Goal: Register for event/course

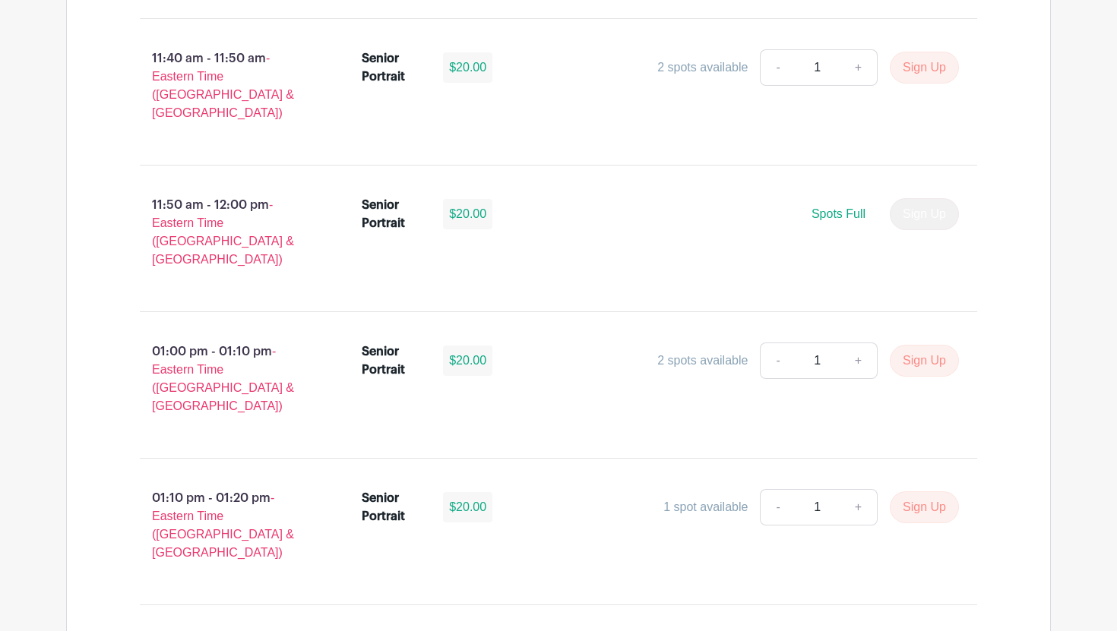
scroll to position [4308, 0]
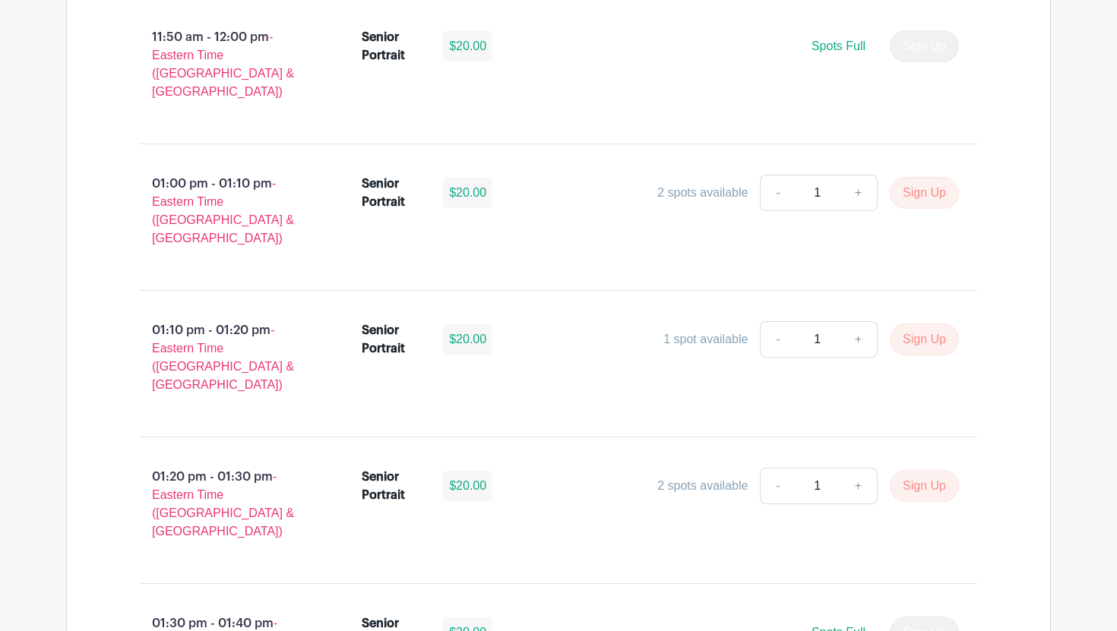
scroll to position [4461, 0]
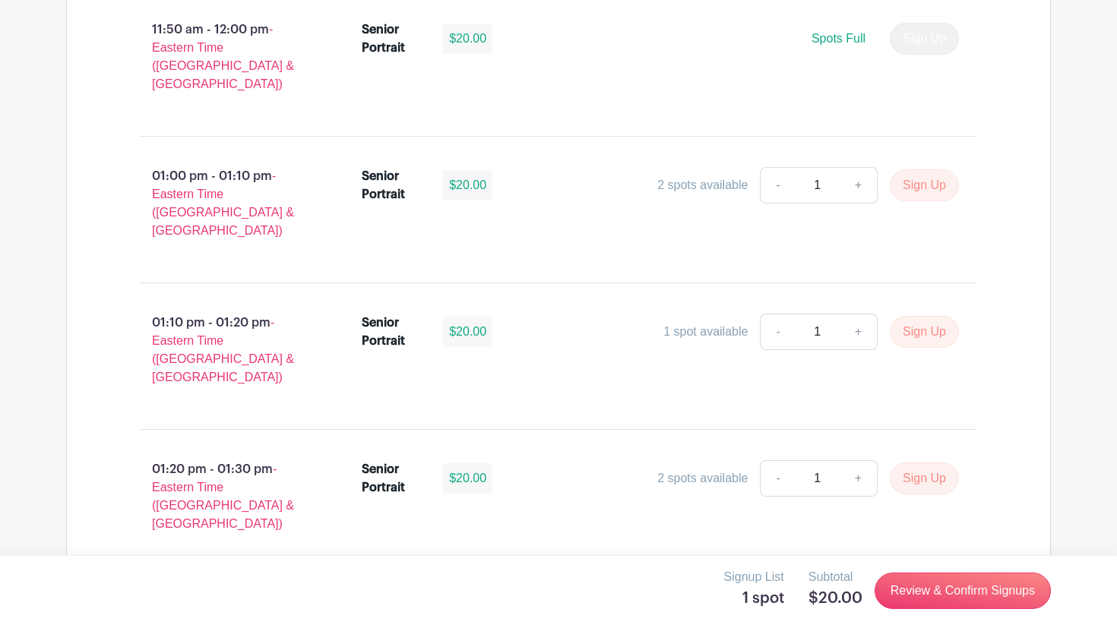
scroll to position [4487, 0]
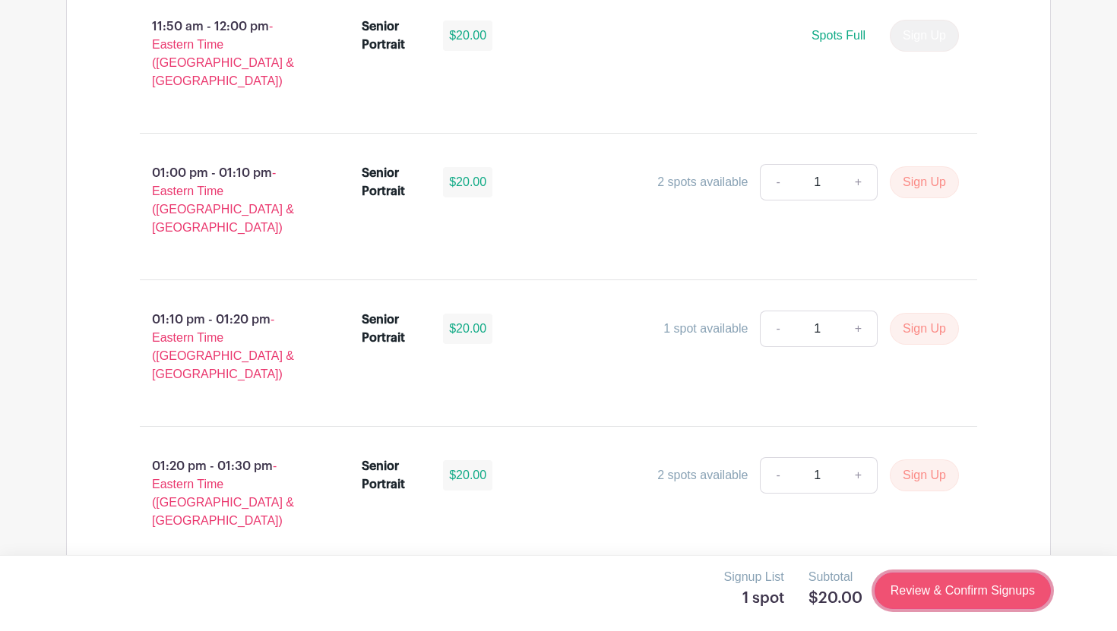
click at [978, 599] on link "Review & Confirm Signups" at bounding box center [962, 591] width 176 height 36
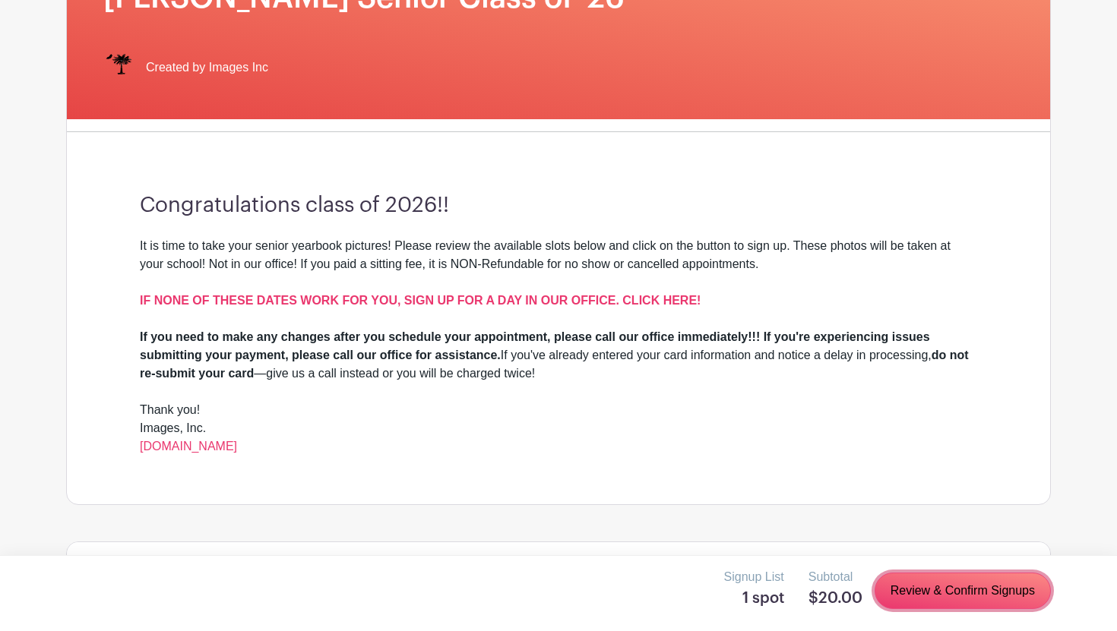
scroll to position [277, 0]
click at [934, 589] on link "Review & Confirm Signups" at bounding box center [962, 591] width 176 height 36
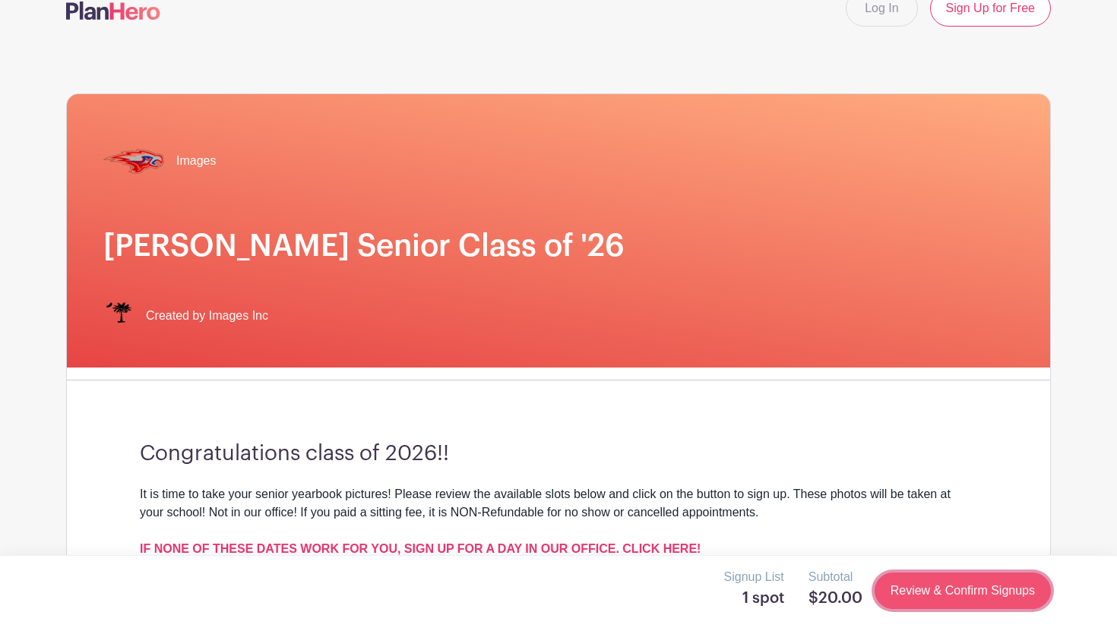
scroll to position [0, 0]
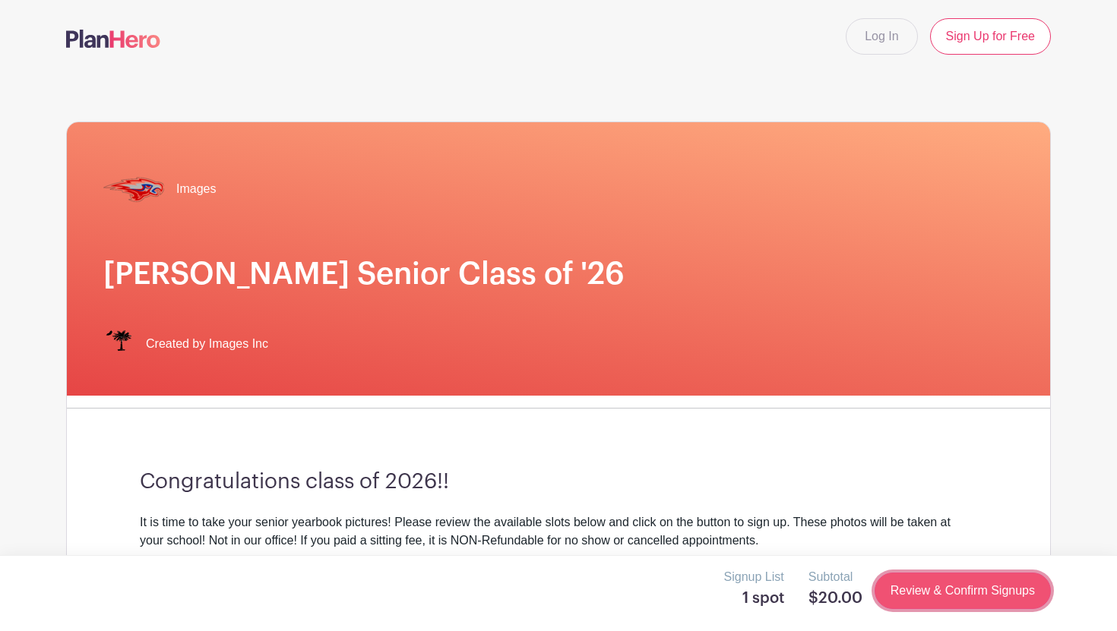
click at [935, 589] on link "Review & Confirm Signups" at bounding box center [962, 591] width 176 height 36
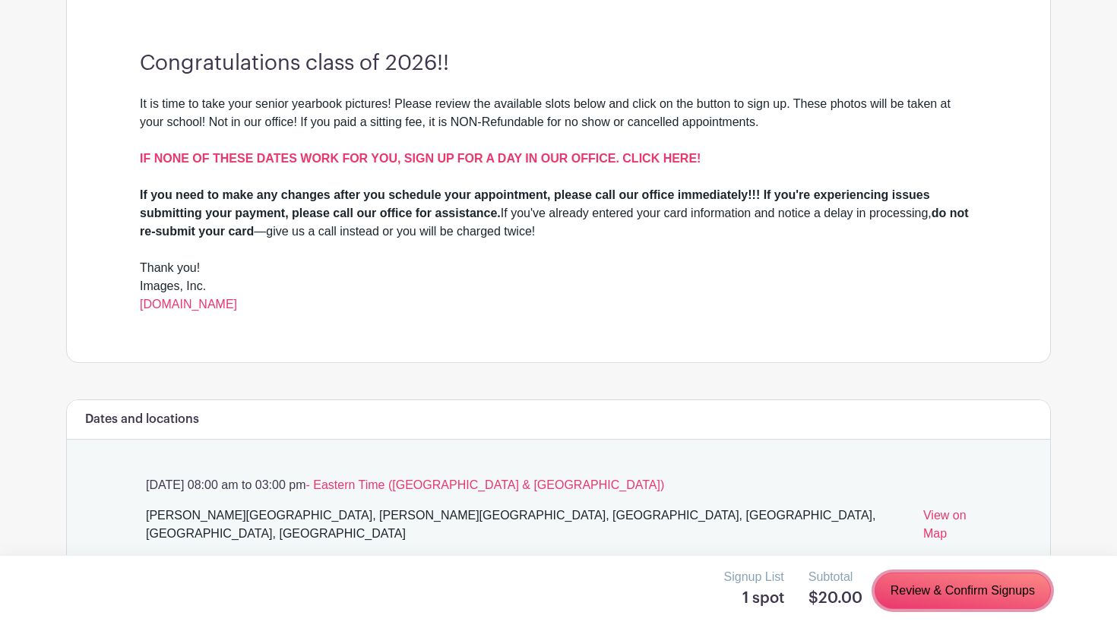
scroll to position [411, 0]
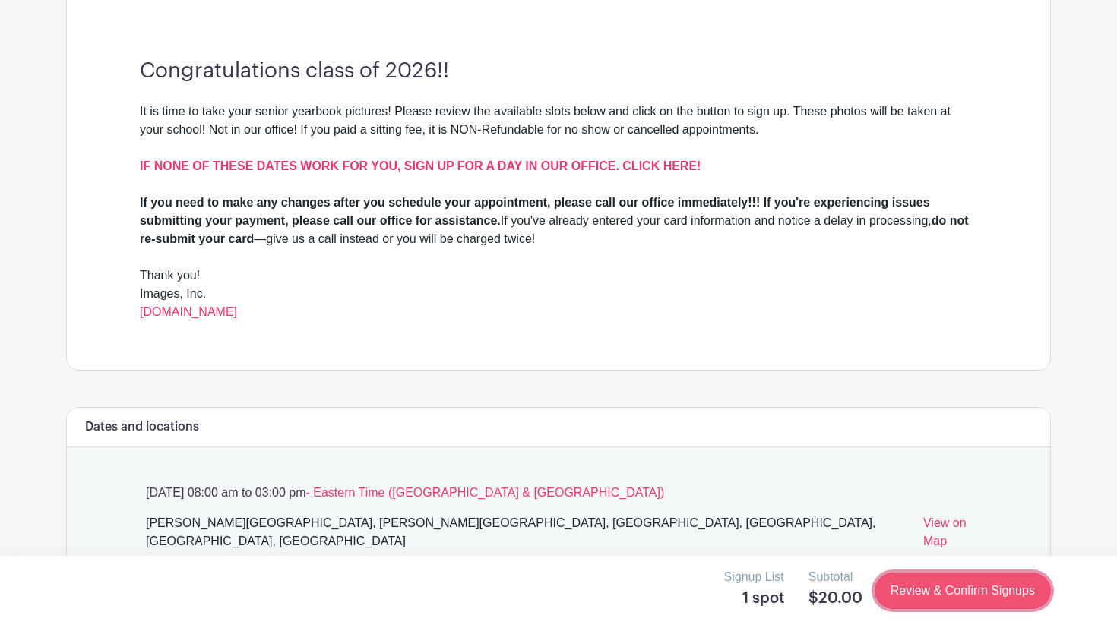
click at [921, 601] on link "Review & Confirm Signups" at bounding box center [962, 591] width 176 height 36
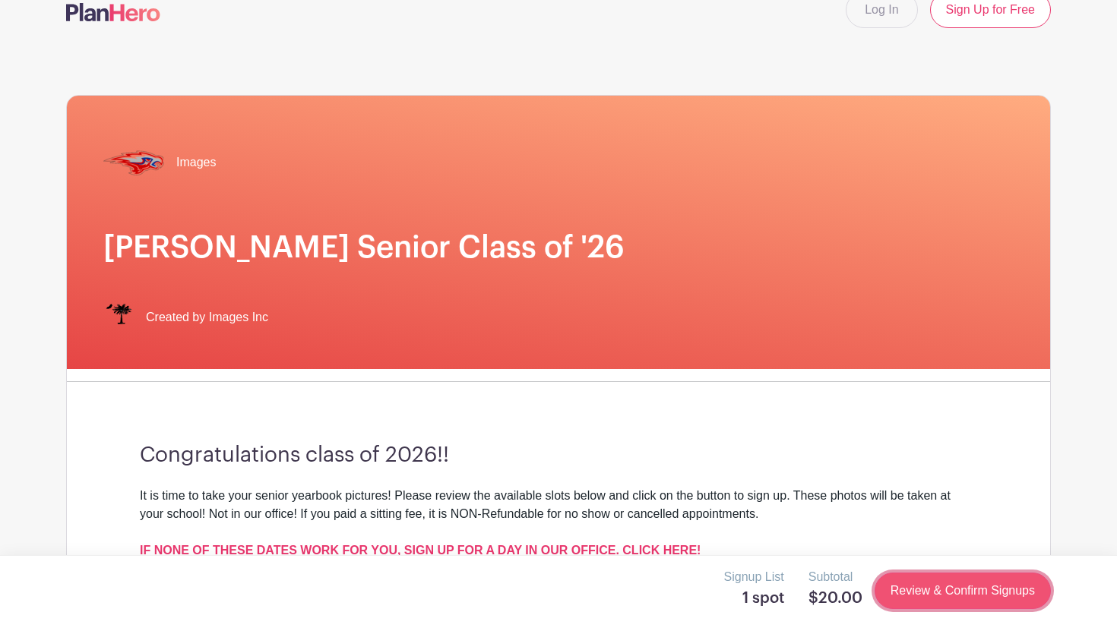
scroll to position [0, 0]
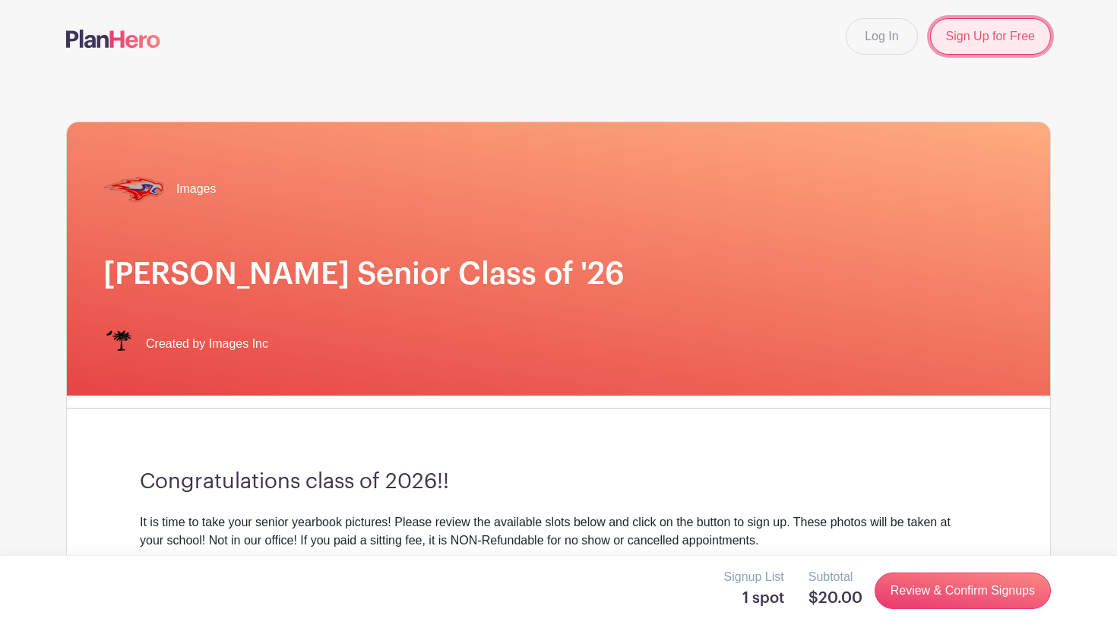
click at [991, 18] on link "Sign Up for Free" at bounding box center [990, 36] width 121 height 36
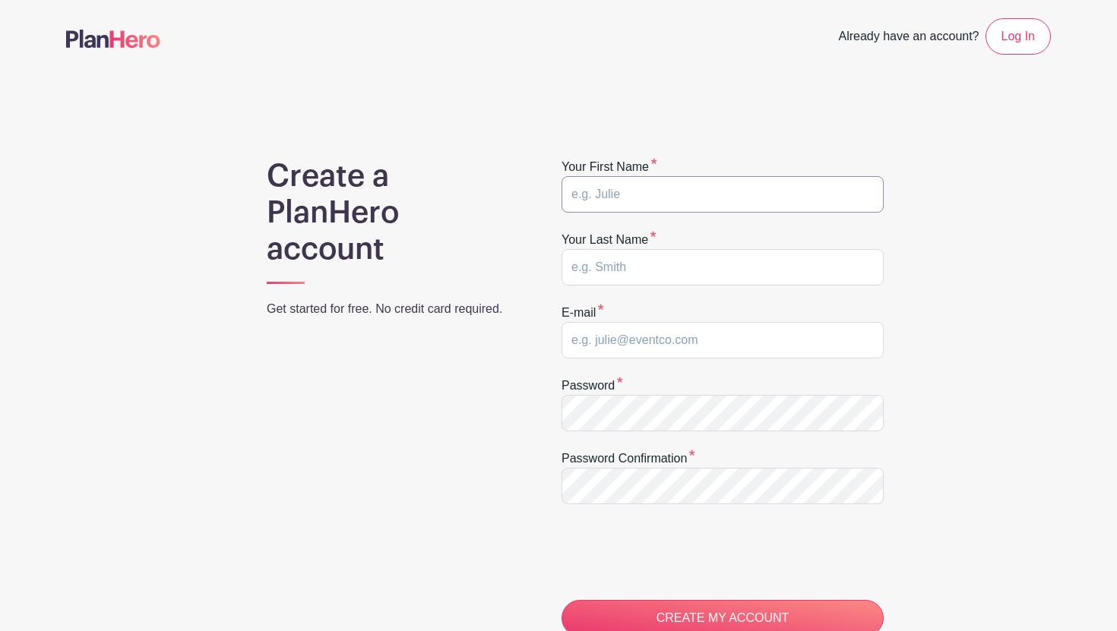
click at [776, 194] on input "text" at bounding box center [722, 194] width 322 height 36
click at [762, 254] on input "text" at bounding box center [722, 267] width 322 height 36
click at [729, 203] on input "Daniel" at bounding box center [722, 194] width 322 height 36
type input "Daniel"
click at [725, 271] on input "text" at bounding box center [722, 267] width 322 height 36
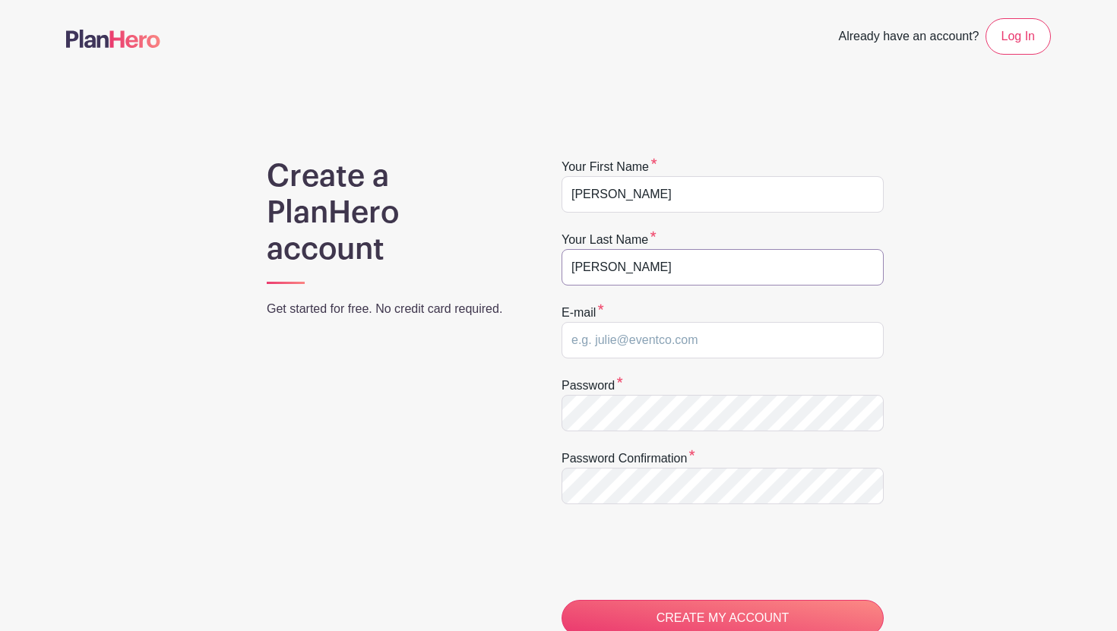
type input "Navarro"
click at [706, 346] on input "email" at bounding box center [722, 340] width 322 height 36
type input "NavarroDa2026@hammondschool.org"
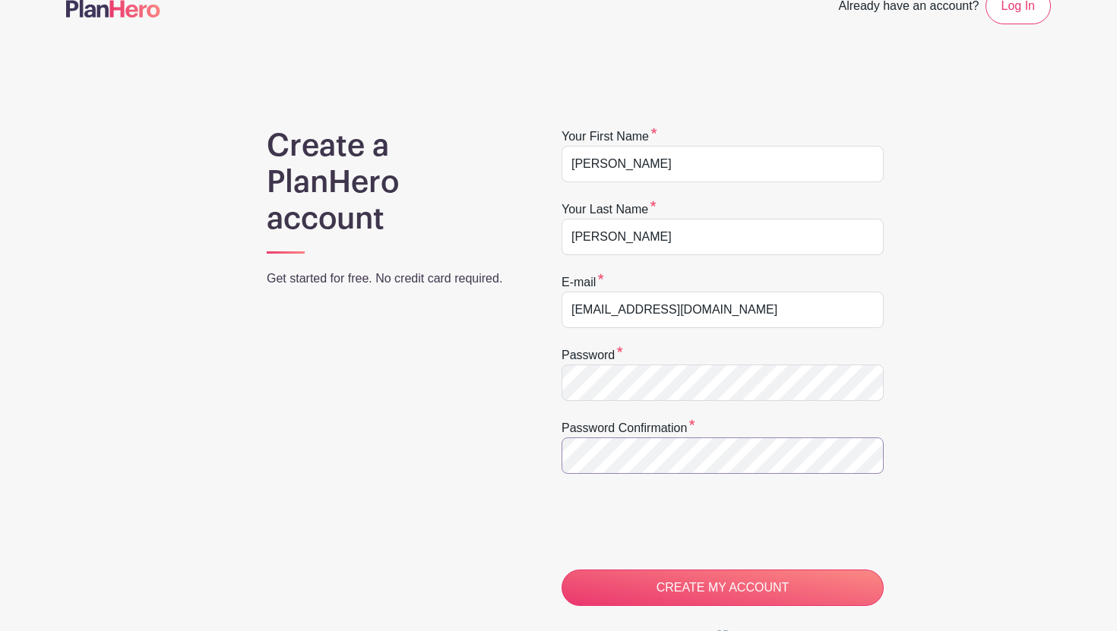
scroll to position [36, 0]
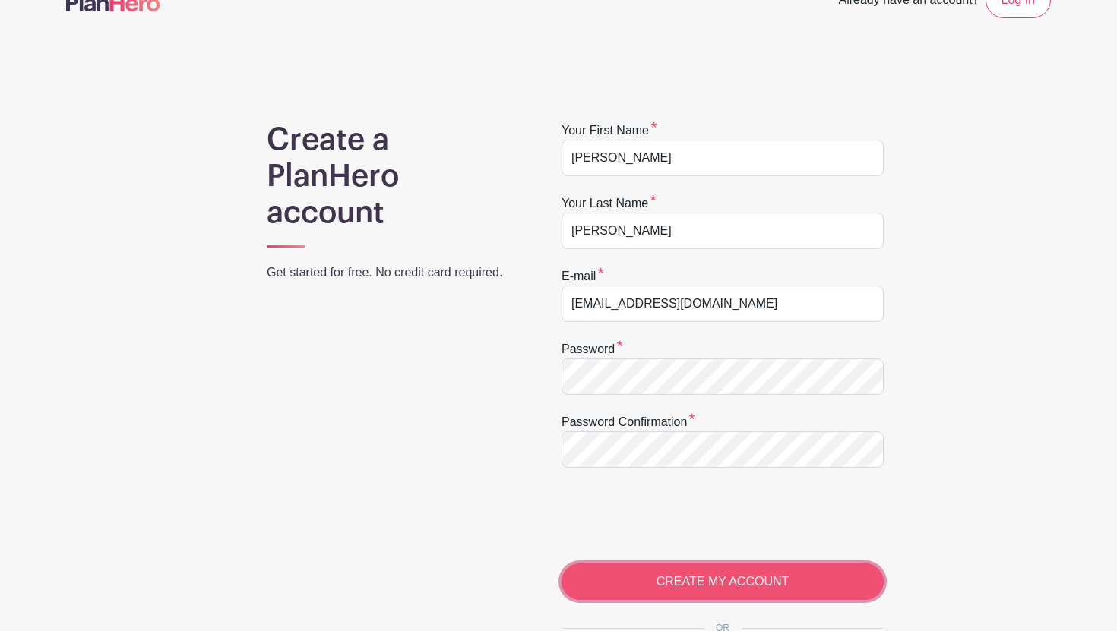
click at [640, 573] on input "CREATE MY ACCOUNT" at bounding box center [722, 582] width 322 height 36
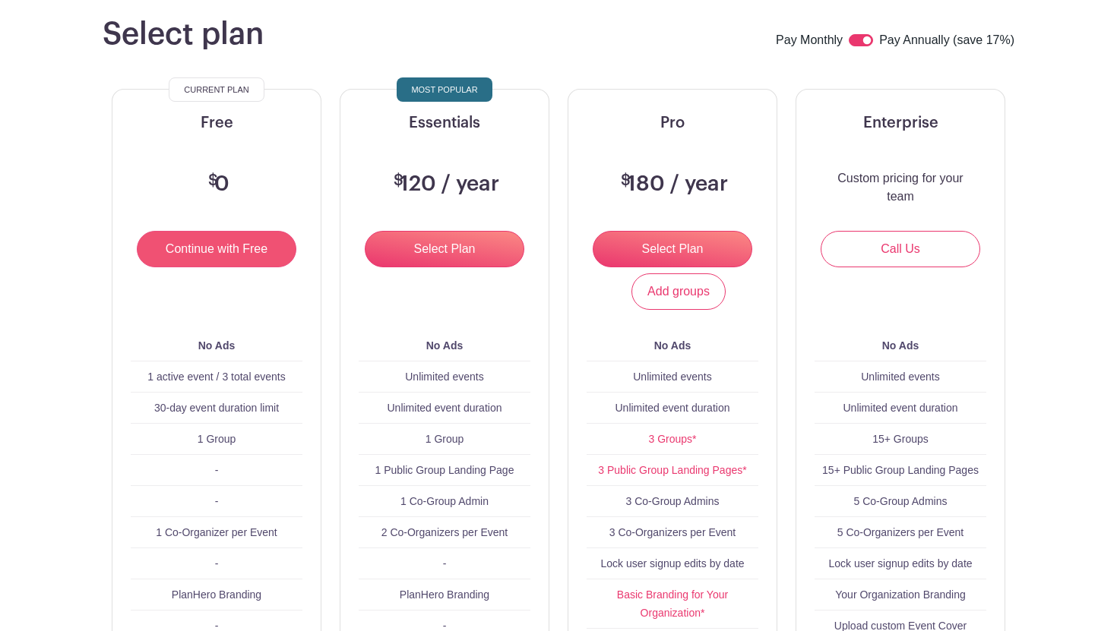
scroll to position [134, 0]
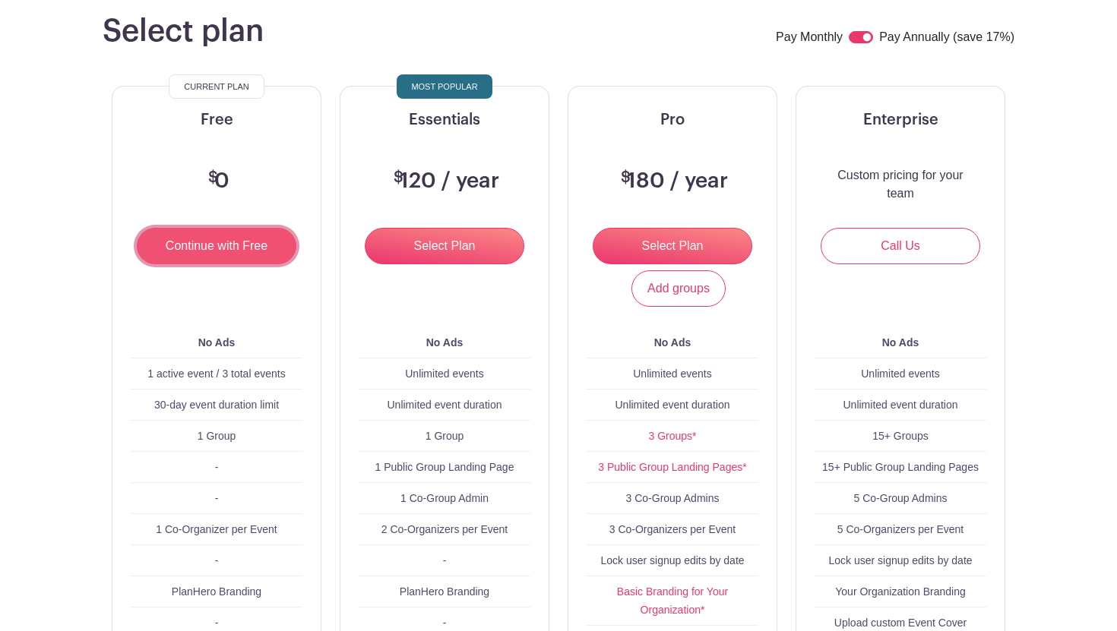
click at [254, 252] on input "Continue with Free" at bounding box center [217, 246] width 160 height 36
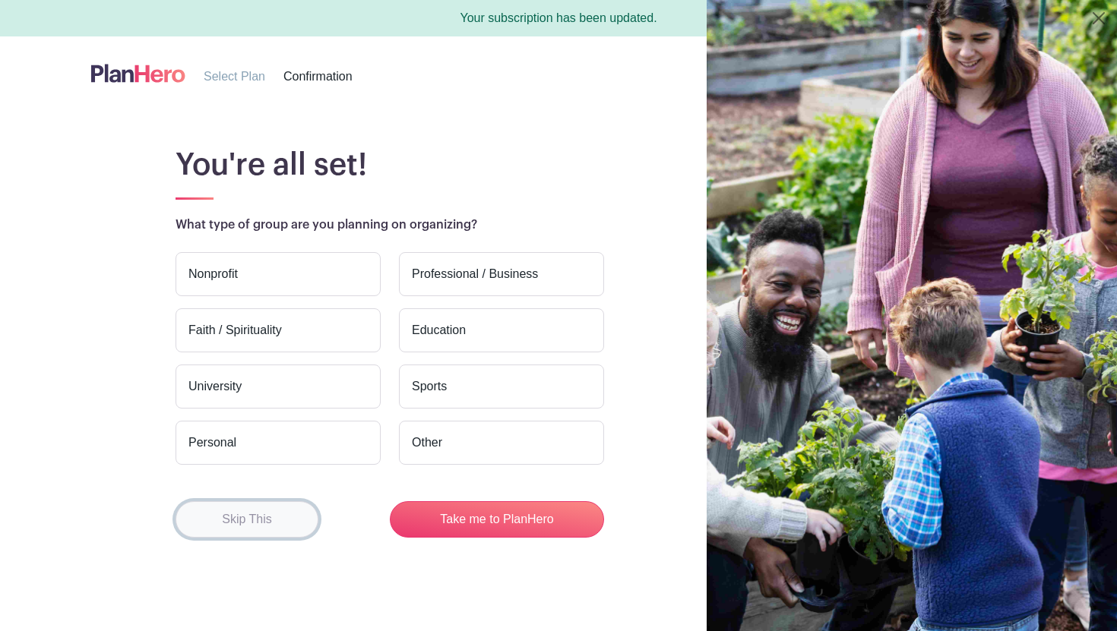
click at [279, 531] on button "Skip This" at bounding box center [246, 519] width 143 height 36
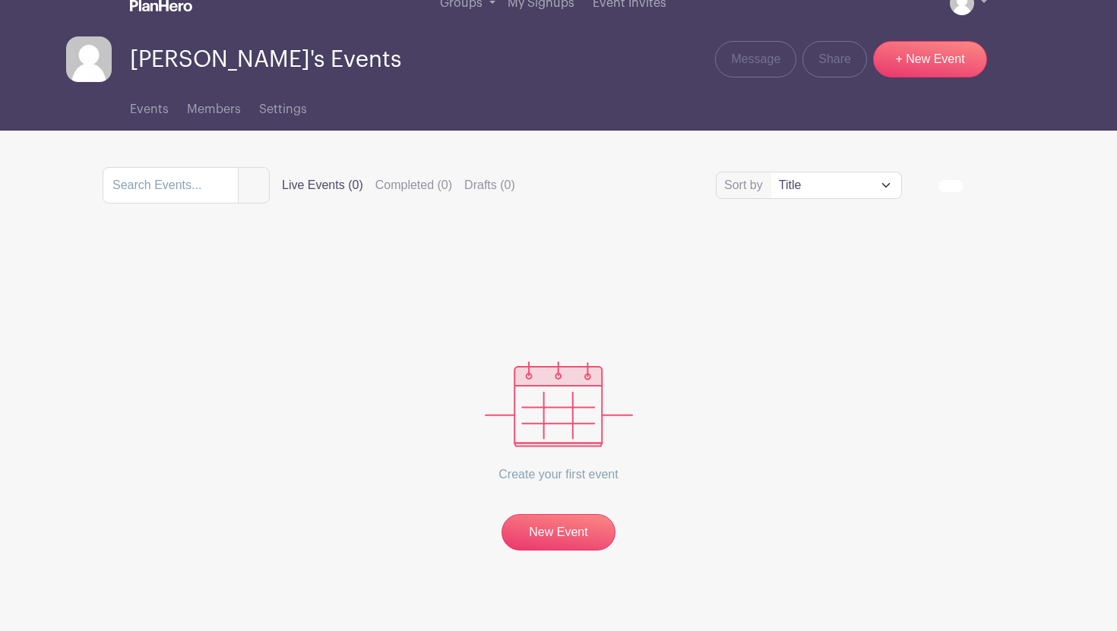
scroll to position [40, 0]
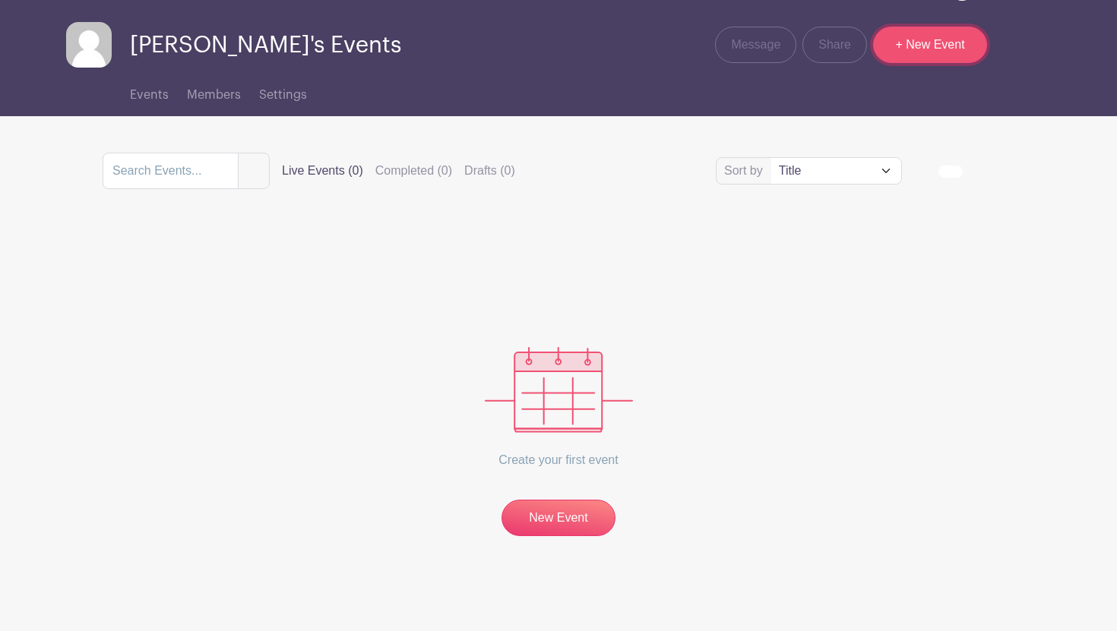
click at [902, 48] on link "+ New Event" at bounding box center [930, 45] width 114 height 36
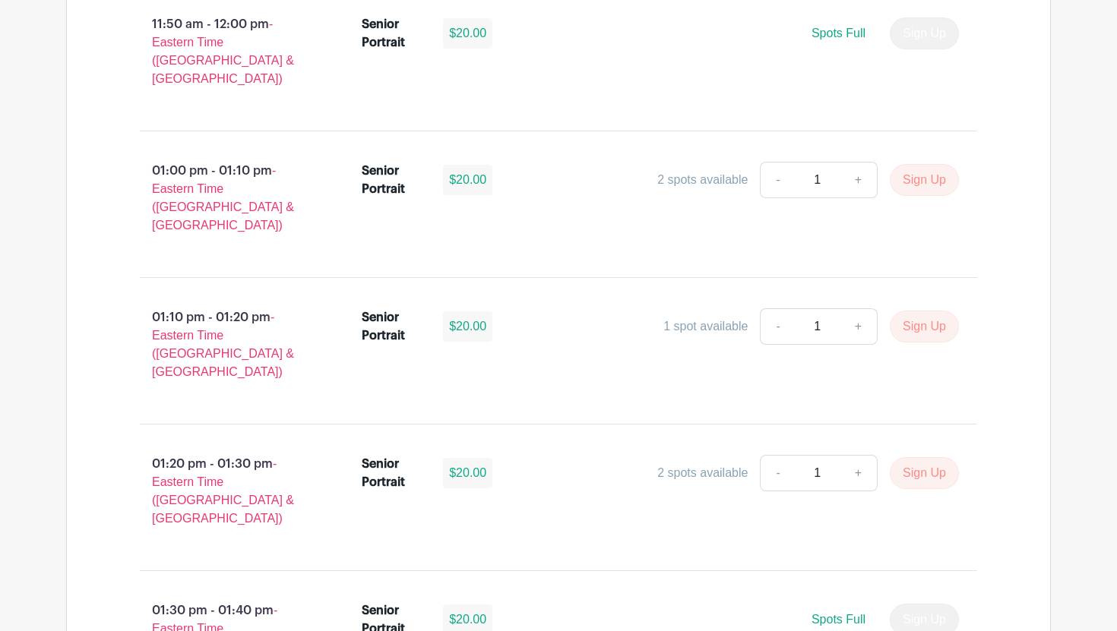
scroll to position [4469, 0]
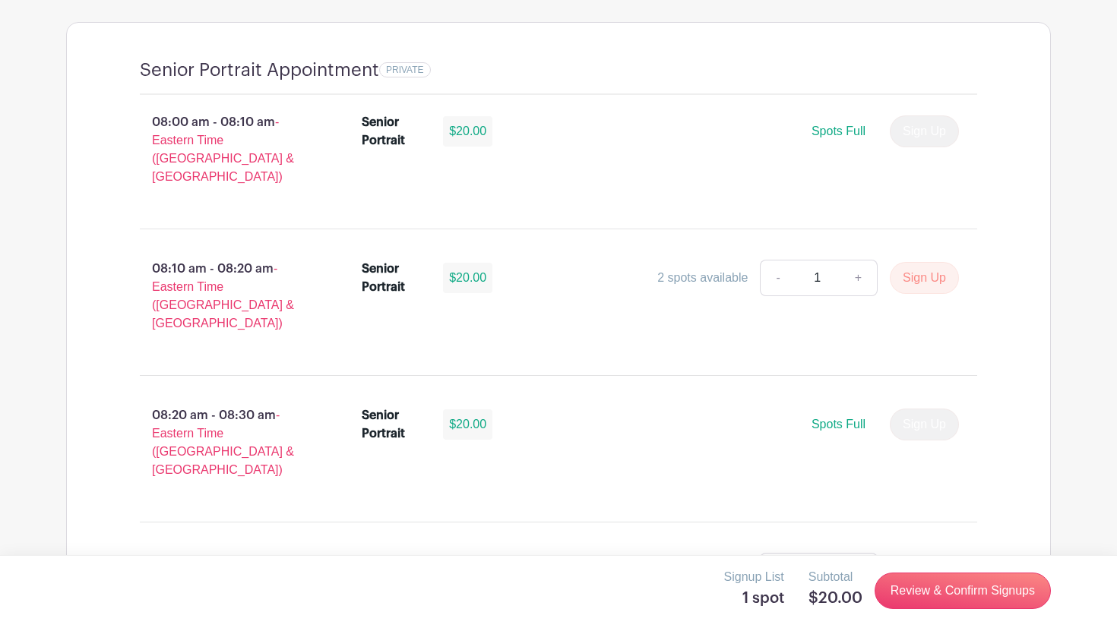
scroll to position [1073, 0]
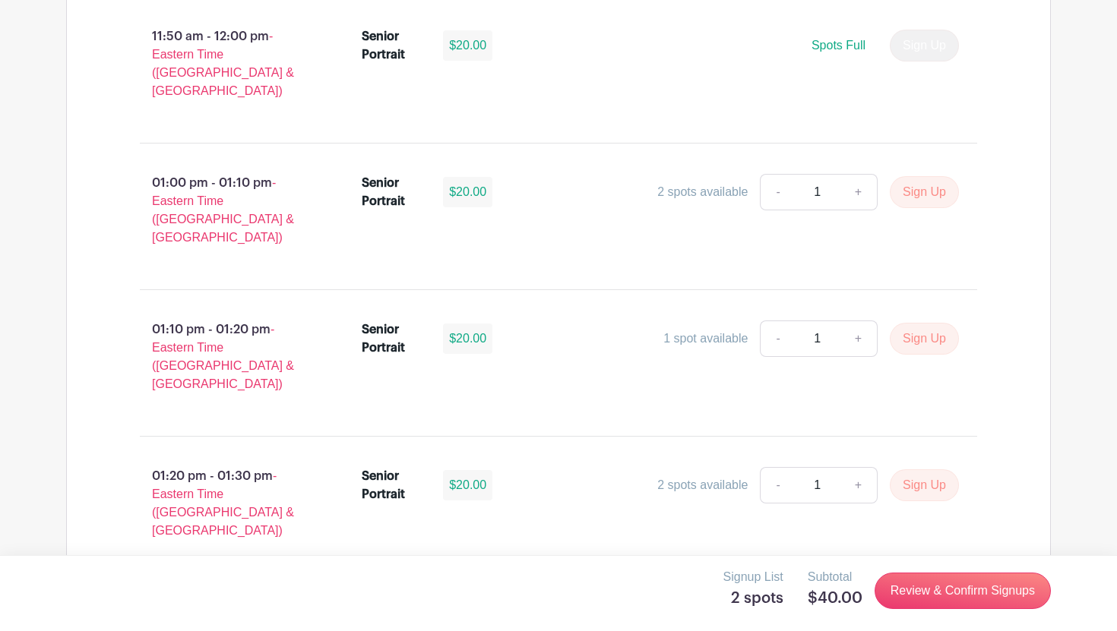
scroll to position [4510, 0]
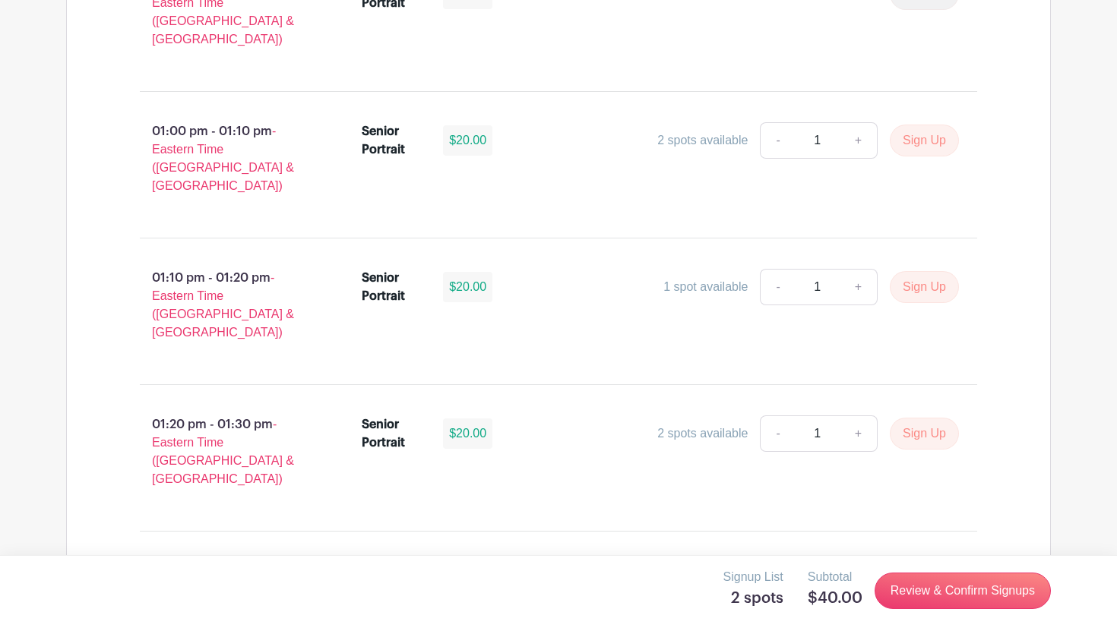
click at [897, 614] on div "Signup List 2 spots Subtotal $40.00 Review & Confirm Signups" at bounding box center [558, 593] width 1117 height 76
click at [897, 598] on link "Review & Confirm Signups" at bounding box center [962, 591] width 176 height 36
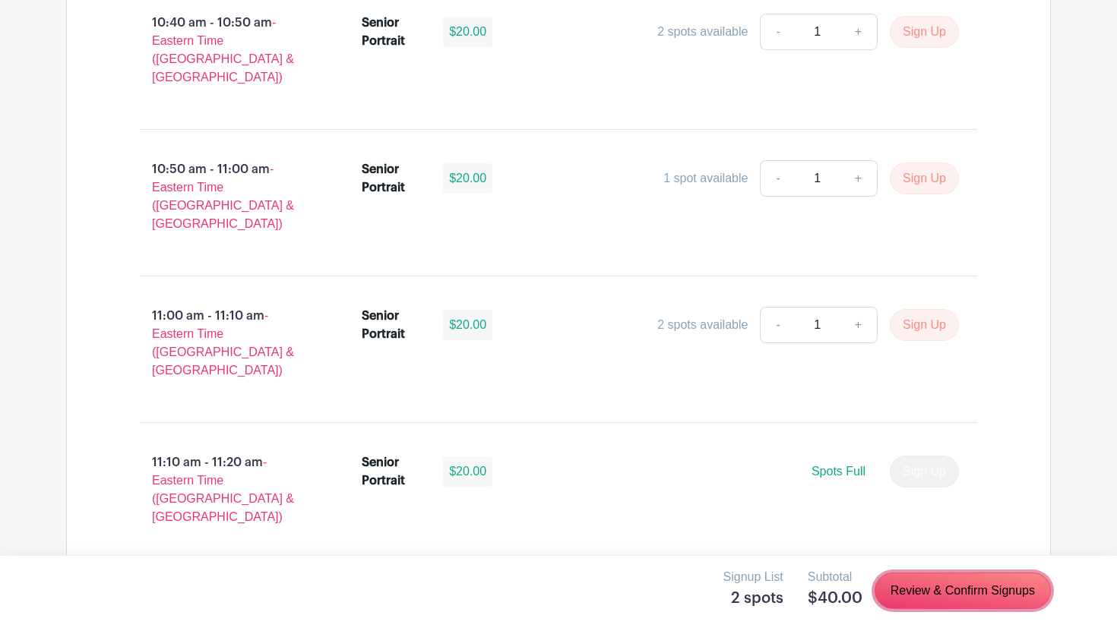
scroll to position [3814, 0]
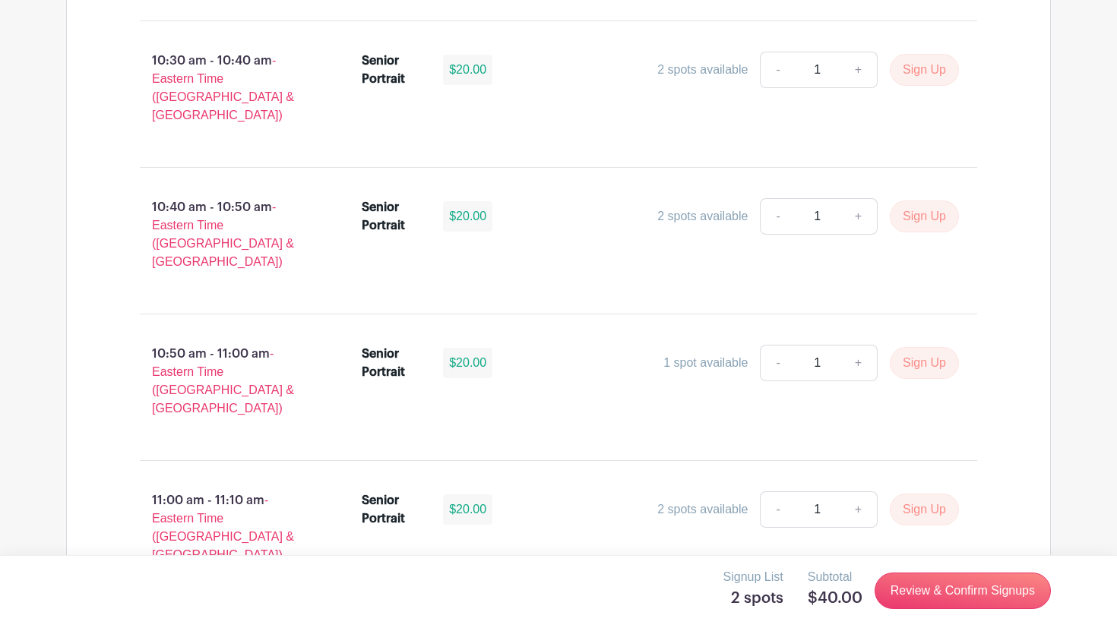
scroll to position [3765, 0]
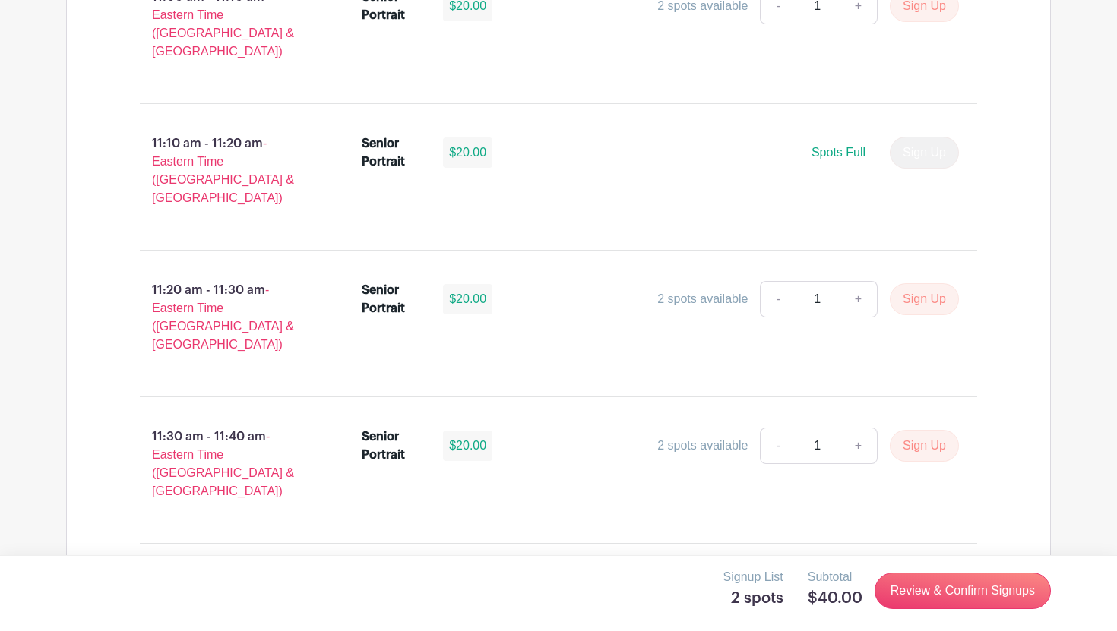
click at [750, 586] on p "Signup List" at bounding box center [753, 577] width 60 height 18
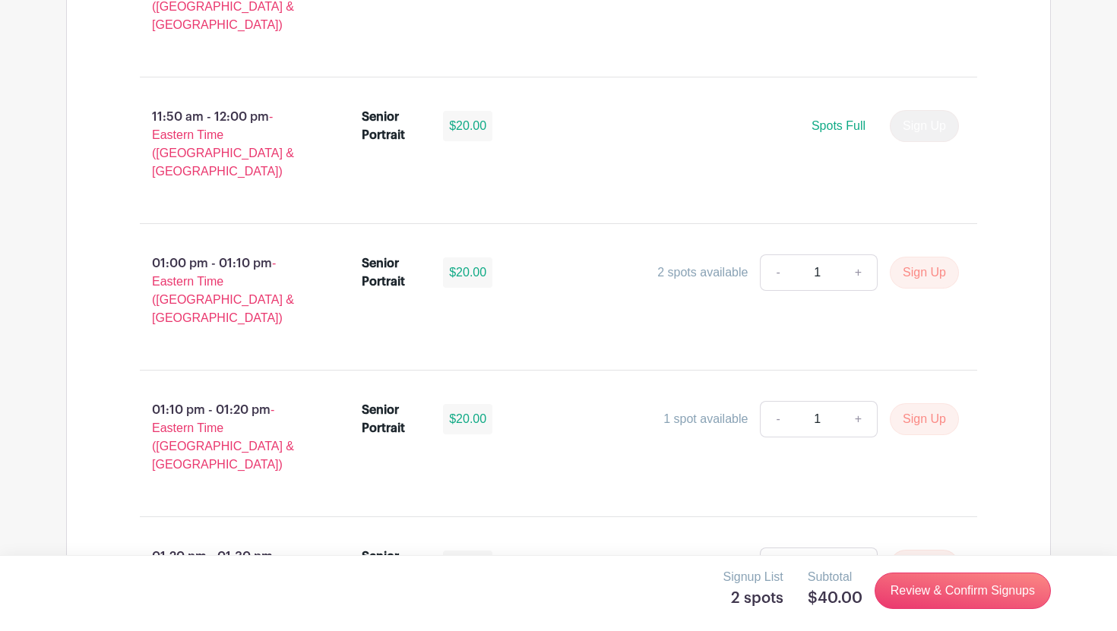
scroll to position [4510, 0]
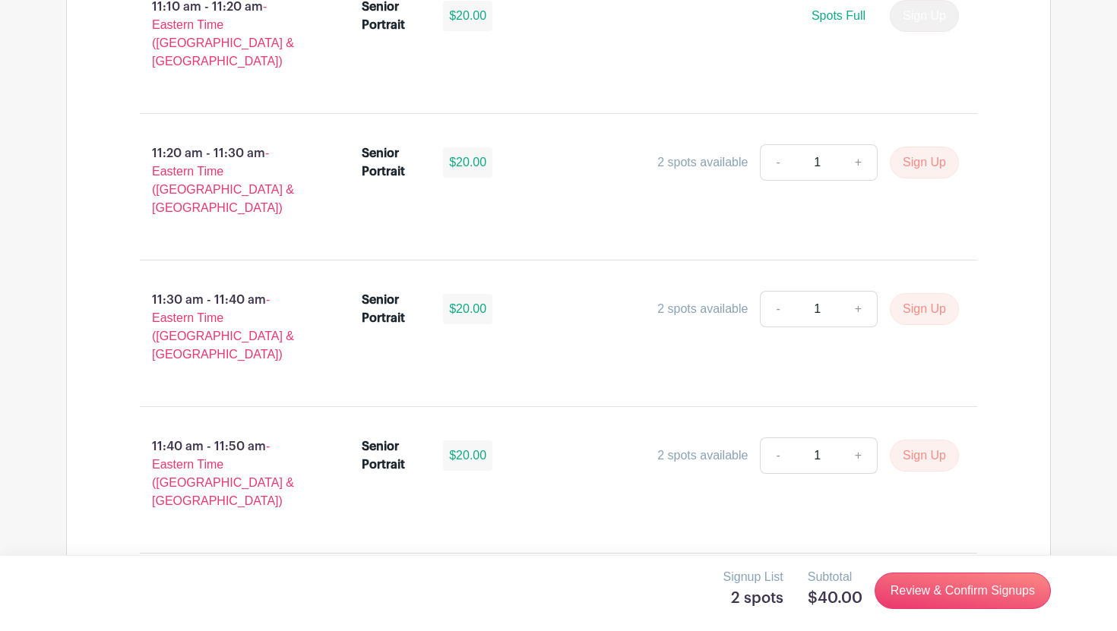
scroll to position [4510, 0]
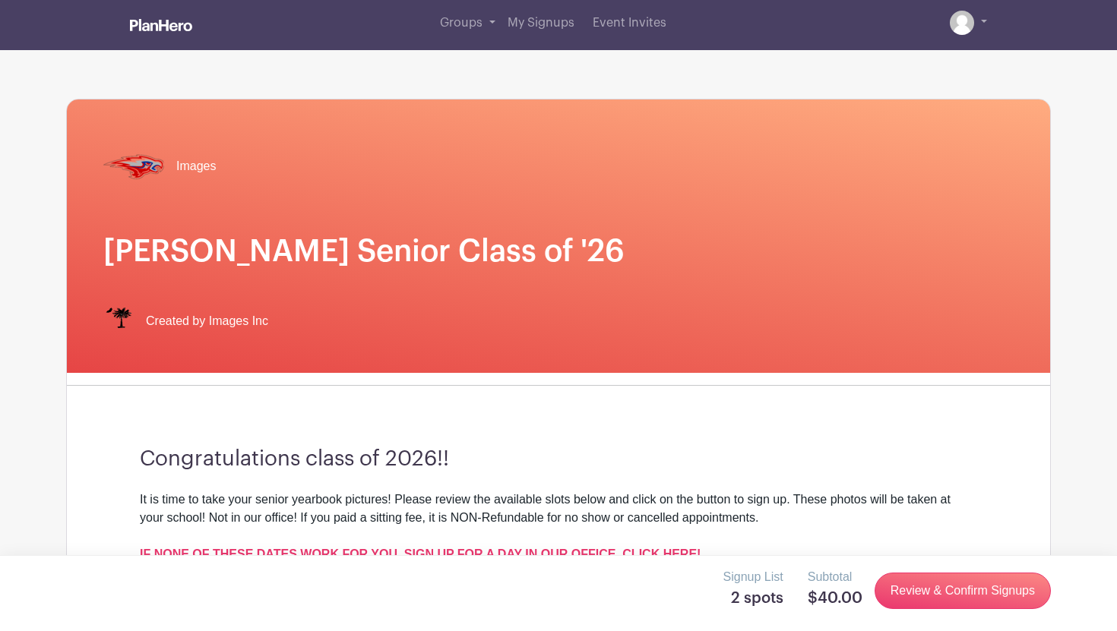
scroll to position [0, 0]
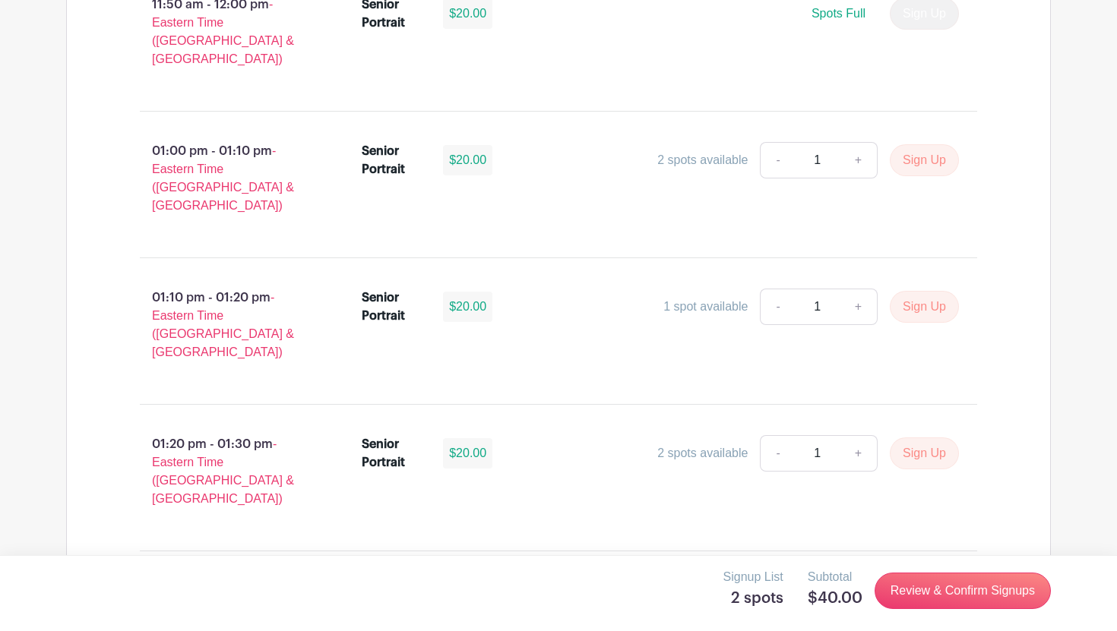
scroll to position [4510, 0]
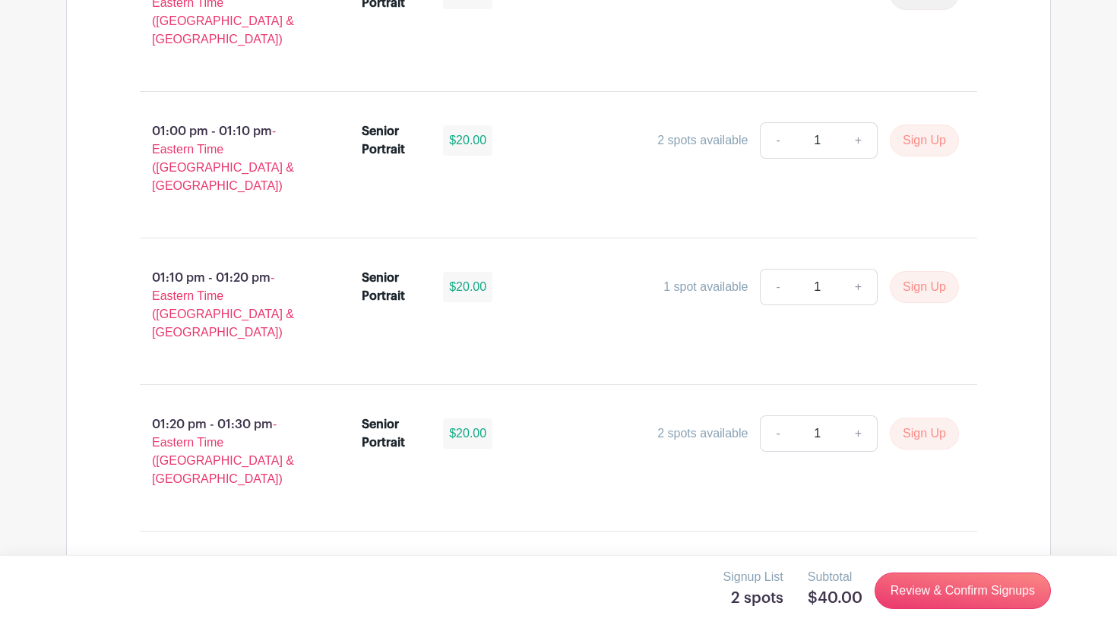
click at [763, 570] on p "Signup List" at bounding box center [753, 577] width 60 height 18
click at [902, 544] on div "01:30 pm - 01:40 pm - Eastern Time (US & Canada) Senior Portrait $20.00 Spots F…" at bounding box center [558, 605] width 910 height 122
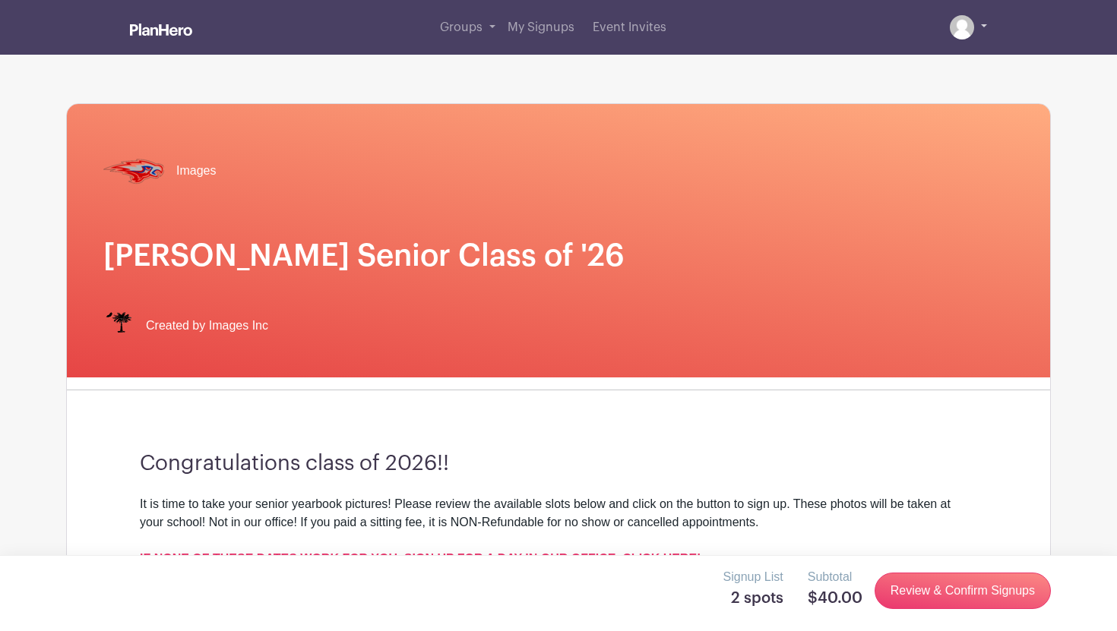
click at [959, 18] on img at bounding box center [961, 27] width 24 height 24
click at [531, 33] on span "My Signups" at bounding box center [540, 27] width 67 height 12
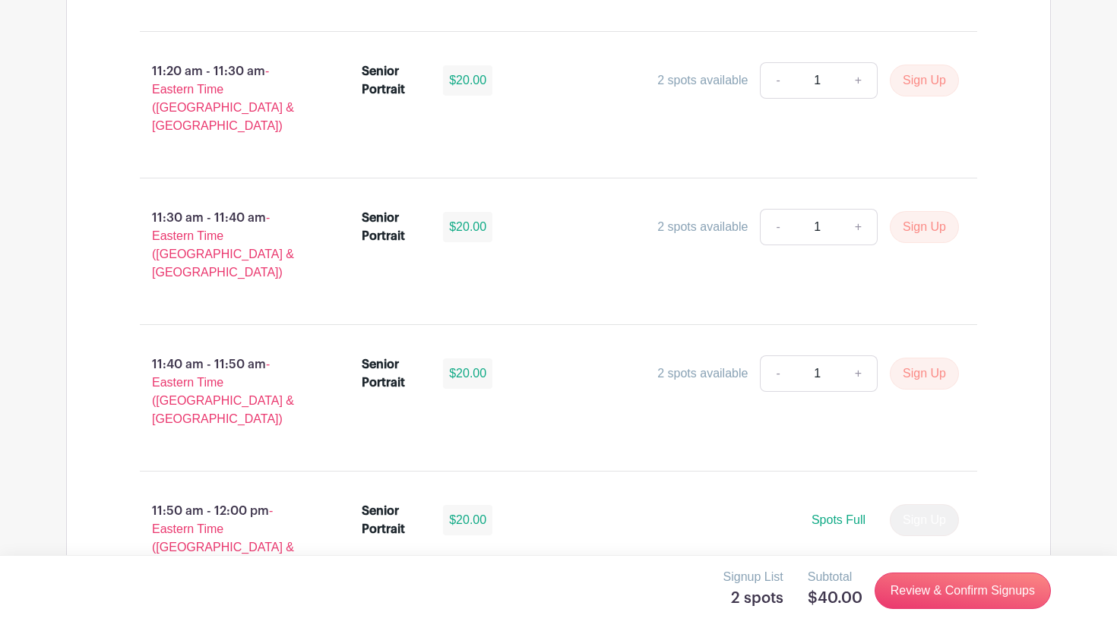
scroll to position [4510, 0]
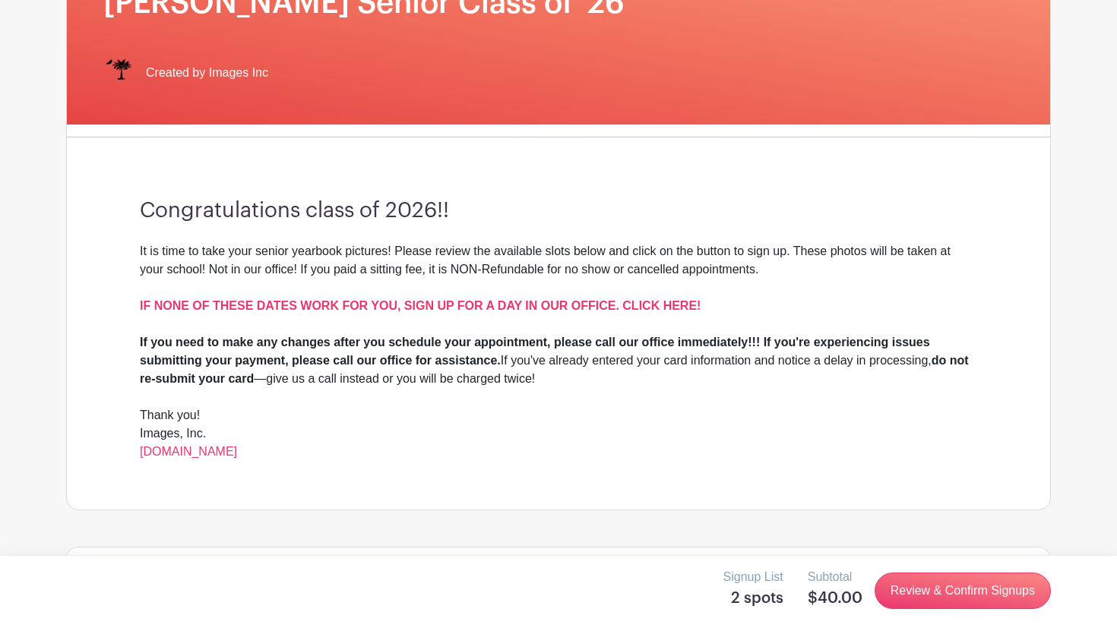
scroll to position [0, 0]
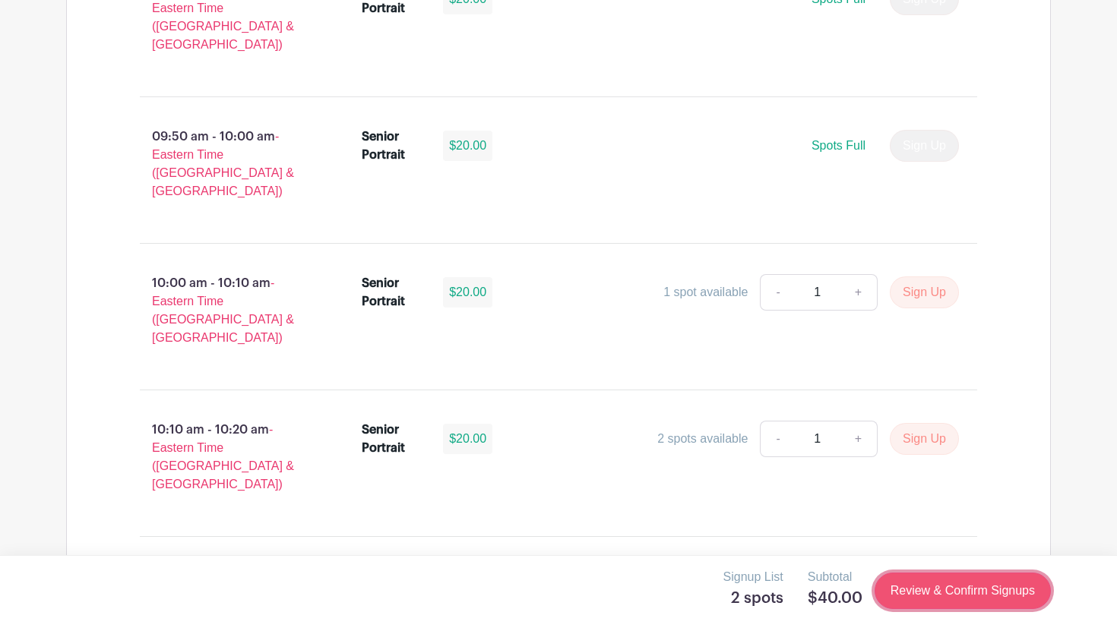
click at [907, 591] on link "Review & Confirm Signups" at bounding box center [962, 591] width 176 height 36
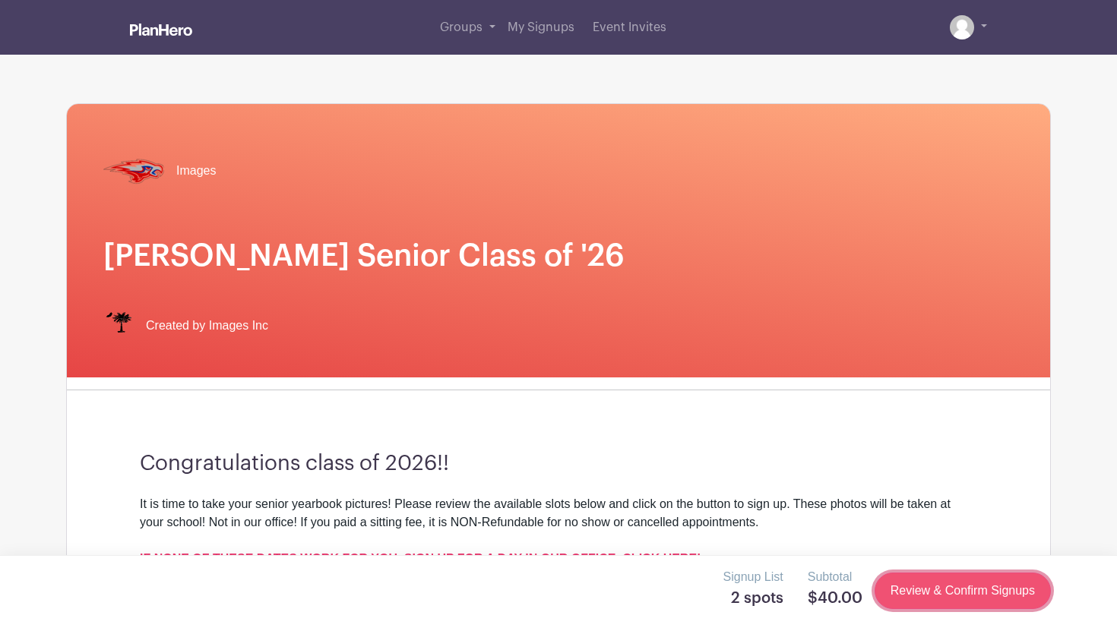
click at [907, 591] on link "Review & Confirm Signups" at bounding box center [962, 591] width 176 height 36
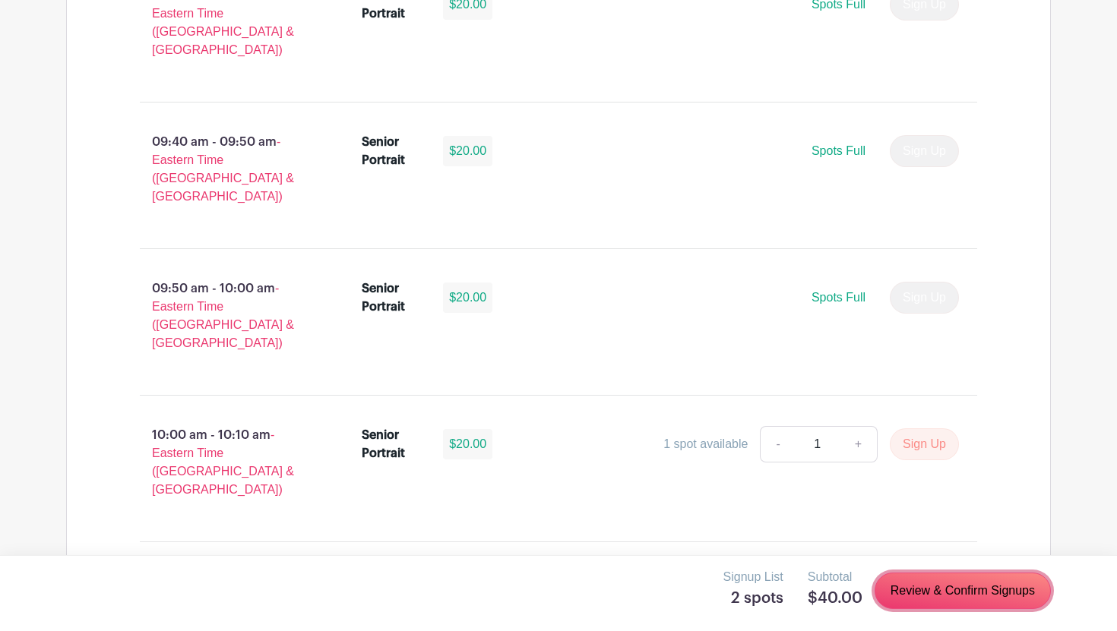
scroll to position [3025, 0]
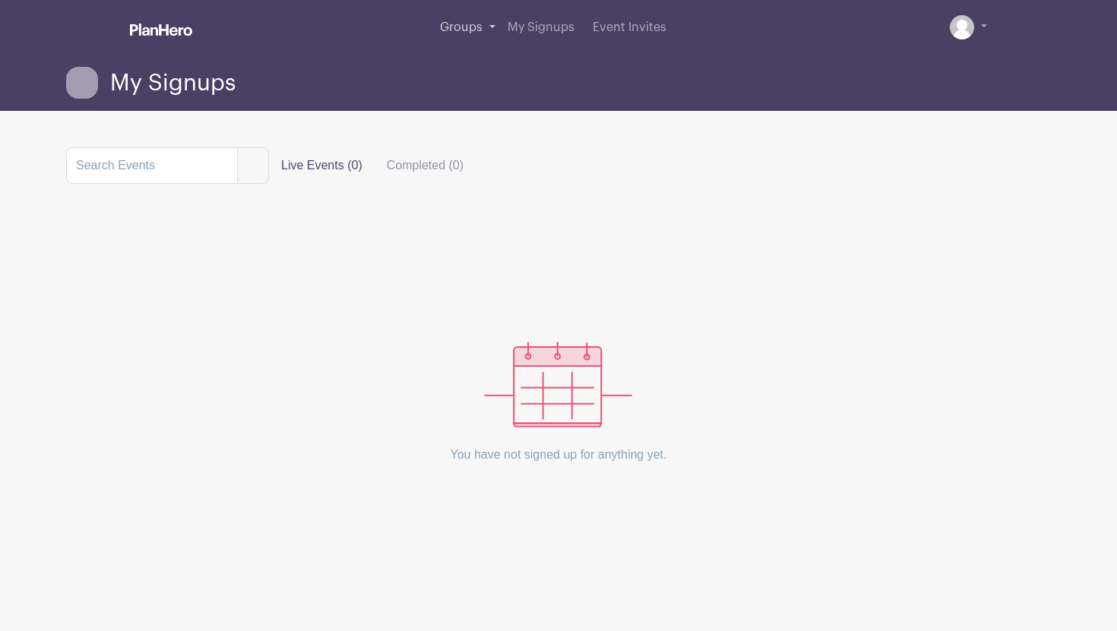
click at [467, 29] on span "Groups" at bounding box center [461, 27] width 43 height 12
click at [610, 30] on span "Event Invites" at bounding box center [629, 27] width 74 height 12
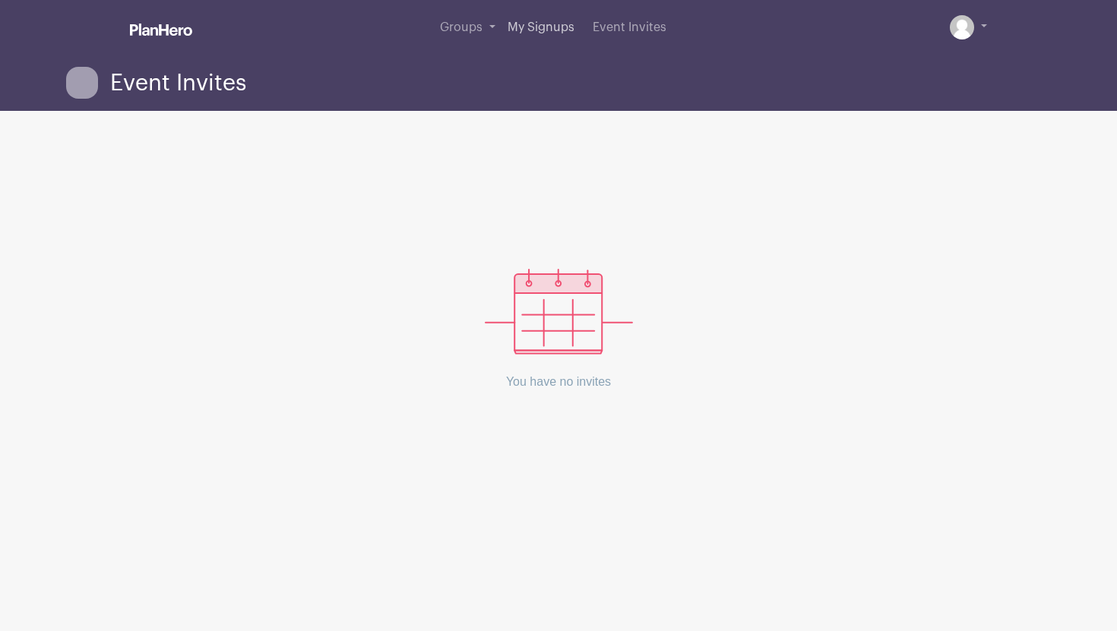
click at [511, 35] on link "My Signups" at bounding box center [540, 27] width 79 height 55
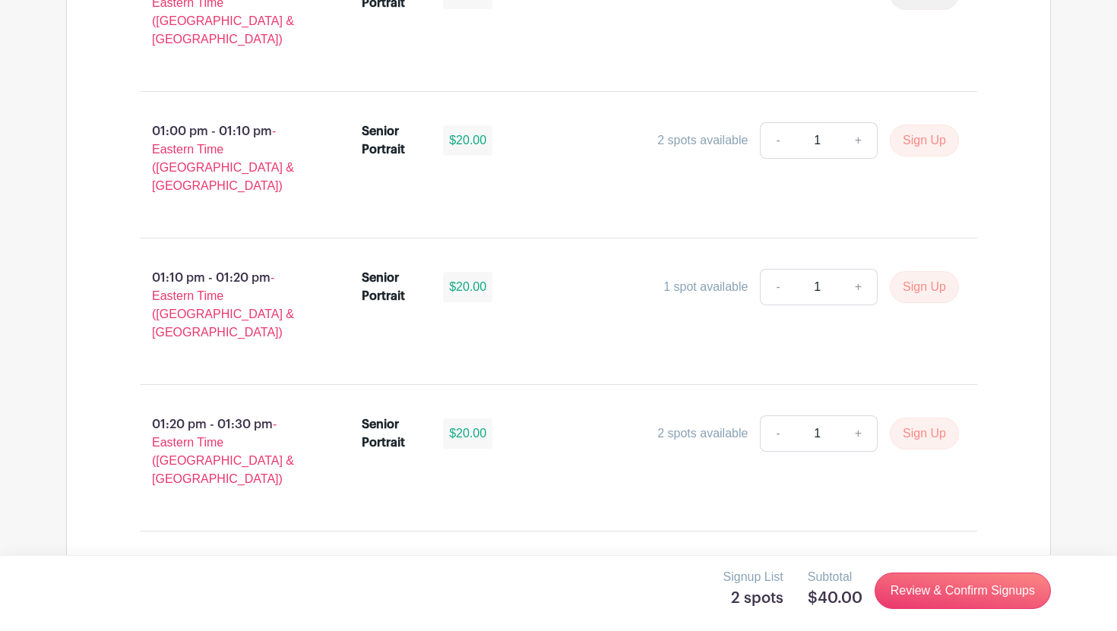
click at [905, 589] on link "Review & Confirm Signups" at bounding box center [962, 591] width 176 height 36
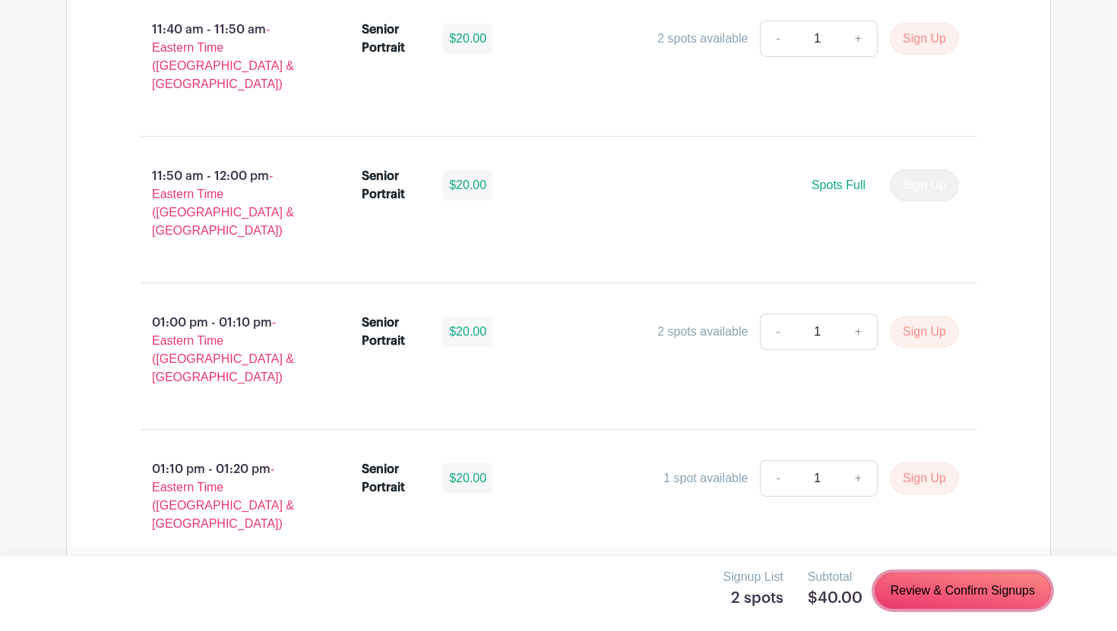
scroll to position [4510, 0]
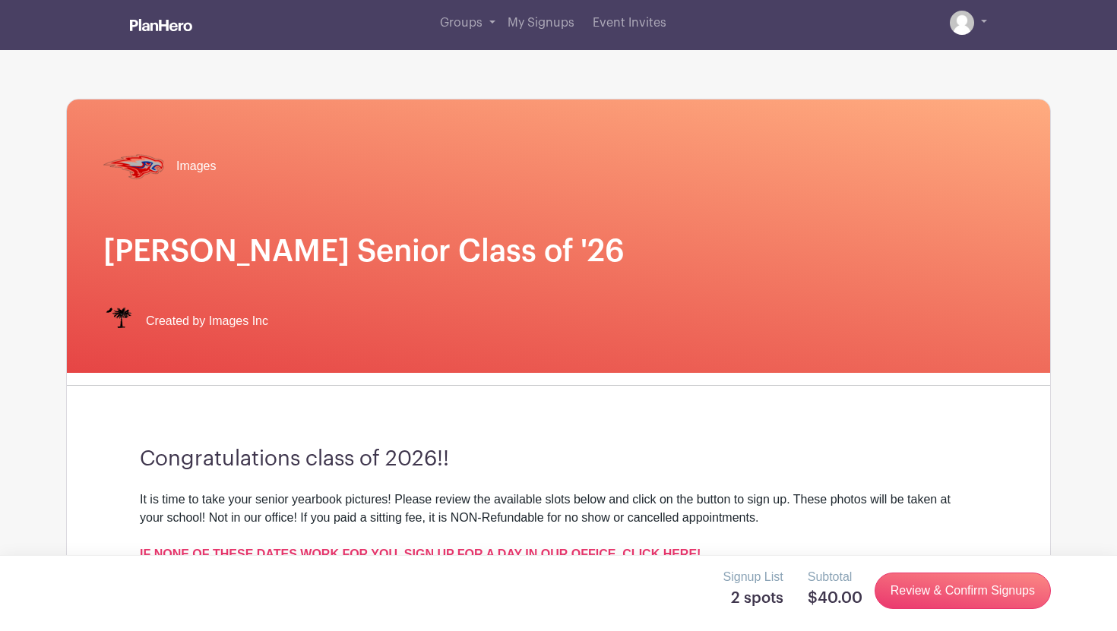
scroll to position [0, 0]
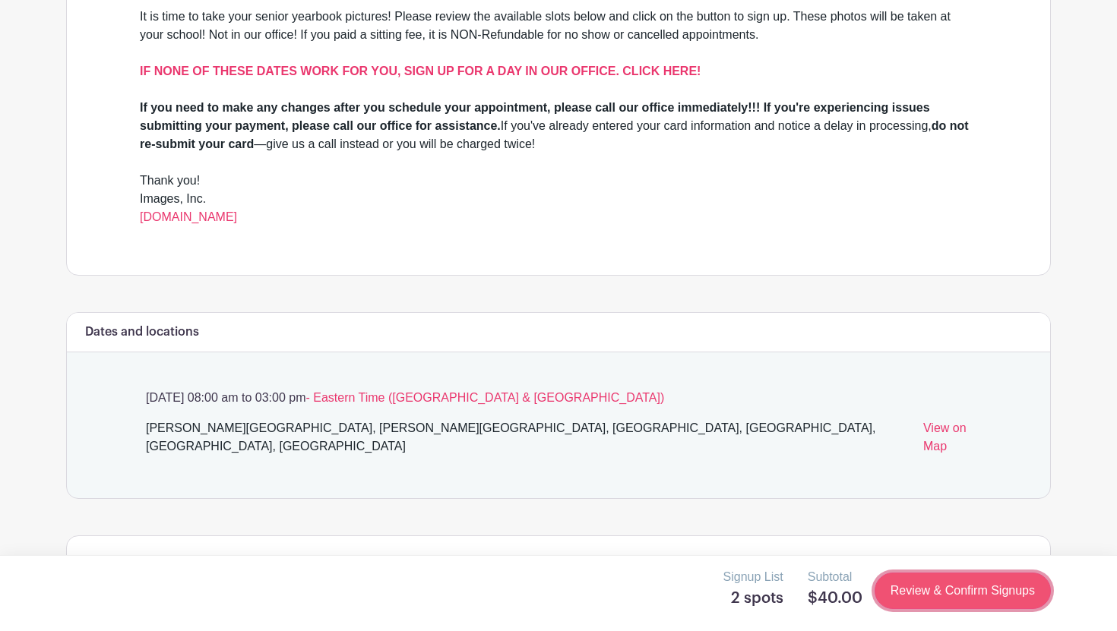
click at [882, 591] on link "Review & Confirm Signups" at bounding box center [962, 591] width 176 height 36
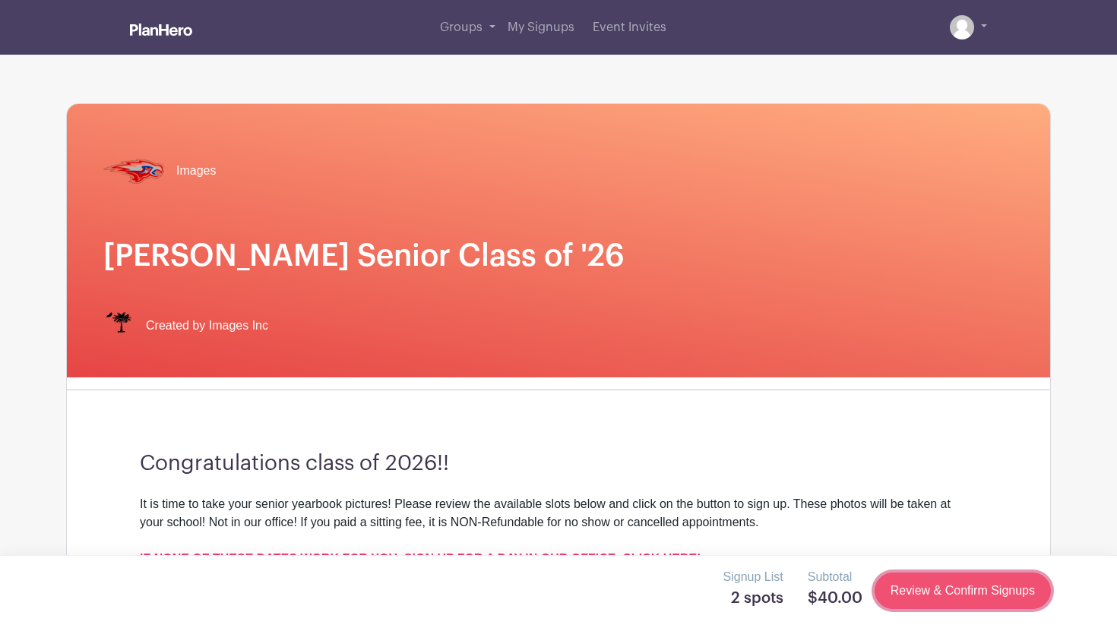
click at [902, 586] on link "Review & Confirm Signups" at bounding box center [962, 591] width 176 height 36
